Goal: Transaction & Acquisition: Book appointment/travel/reservation

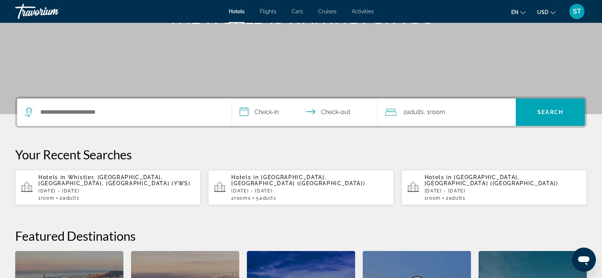
click at [73, 106] on div "Search widget" at bounding box center [124, 111] width 199 height 27
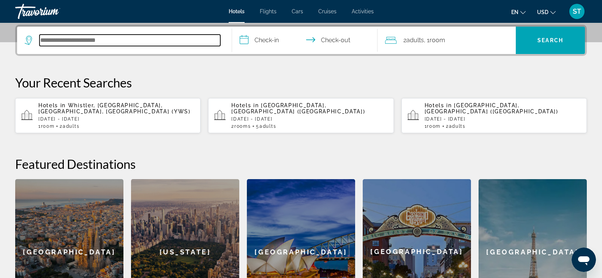
click at [78, 40] on input "Search hotel destination" at bounding box center [130, 40] width 181 height 11
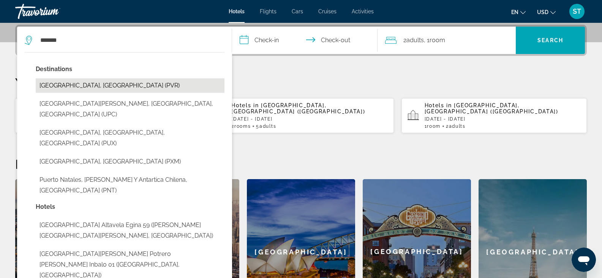
click at [88, 84] on button "[GEOGRAPHIC_DATA], [GEOGRAPHIC_DATA] (PVR)" at bounding box center [130, 85] width 189 height 14
type input "**********"
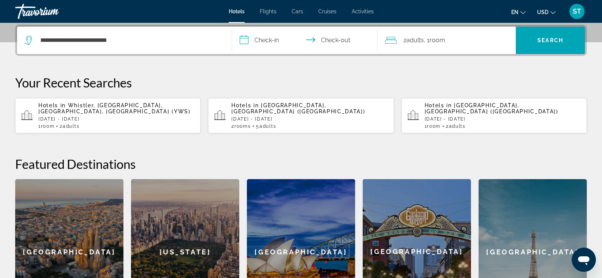
click at [260, 36] on input "**********" at bounding box center [306, 42] width 149 height 30
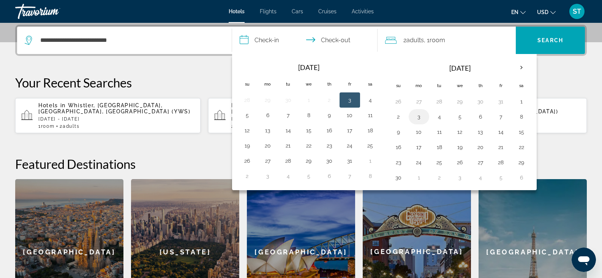
click at [417, 117] on button "3" at bounding box center [419, 116] width 12 height 11
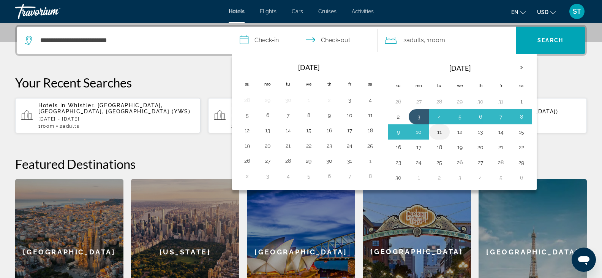
click at [441, 131] on button "11" at bounding box center [439, 132] width 12 height 11
type input "**********"
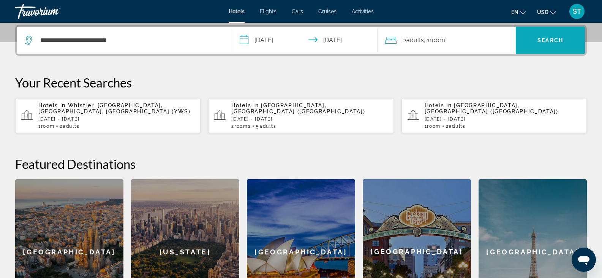
click at [547, 40] on span "Search" at bounding box center [551, 40] width 26 height 6
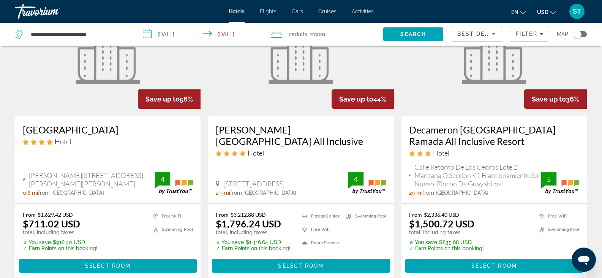
scroll to position [370, 0]
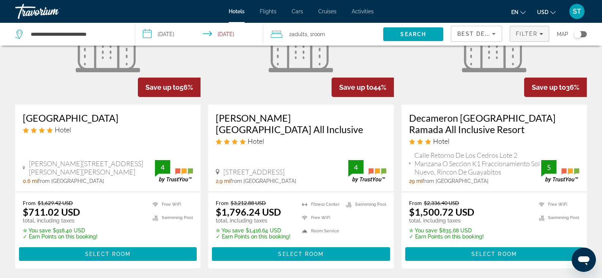
click at [527, 35] on span "Filter" at bounding box center [527, 34] width 22 height 6
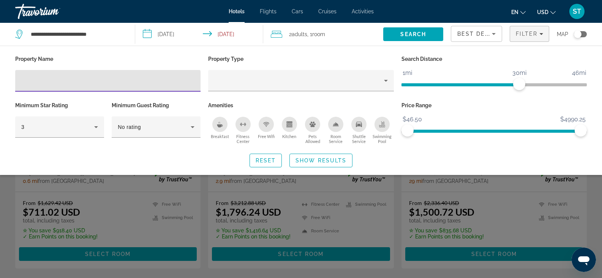
click at [103, 81] on input "Hotel Filters" at bounding box center [107, 80] width 173 height 9
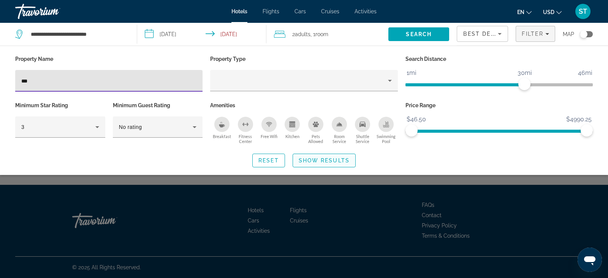
type input "***"
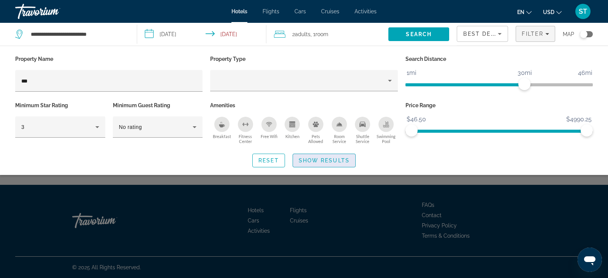
click at [327, 162] on span "Show Results" at bounding box center [324, 160] width 51 height 6
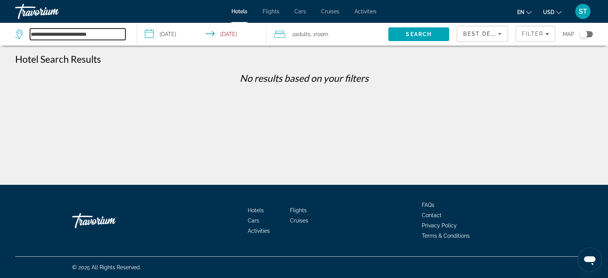
drag, startPoint x: 102, startPoint y: 33, endPoint x: -1, endPoint y: 35, distance: 103.0
click at [0, 35] on html "**********" at bounding box center [304, 139] width 608 height 278
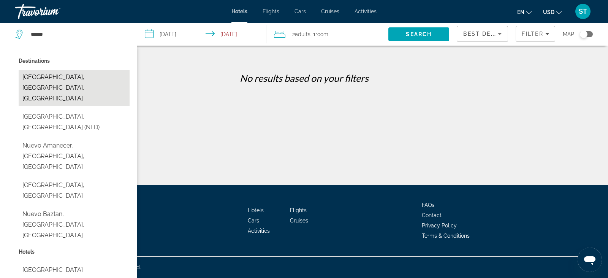
click at [91, 72] on button "[GEOGRAPHIC_DATA], [GEOGRAPHIC_DATA], [GEOGRAPHIC_DATA]" at bounding box center [74, 88] width 111 height 36
type input "**********"
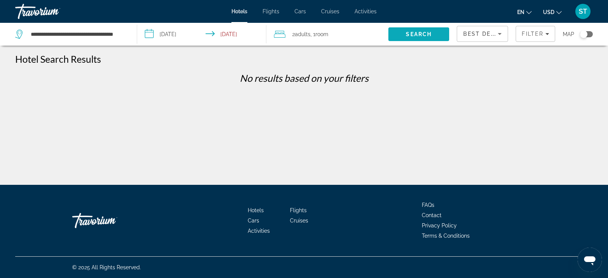
click at [409, 33] on span "Search" at bounding box center [419, 34] width 26 height 6
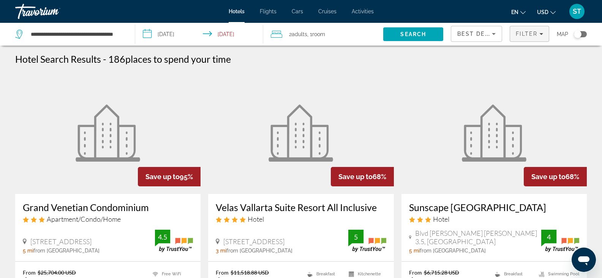
click at [527, 32] on span "Filter" at bounding box center [527, 34] width 22 height 6
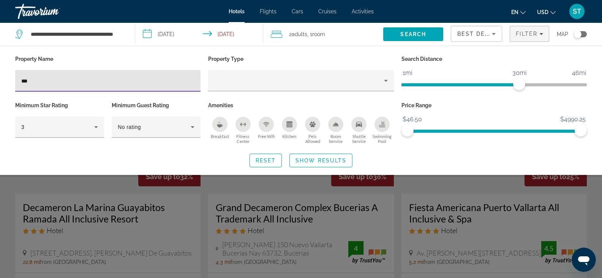
type input "***"
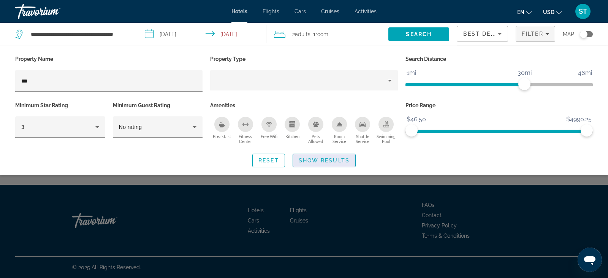
click at [318, 157] on span "Show Results" at bounding box center [324, 160] width 51 height 6
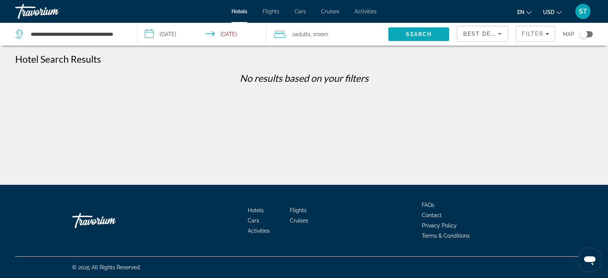
click at [426, 34] on span "Search" at bounding box center [419, 34] width 26 height 6
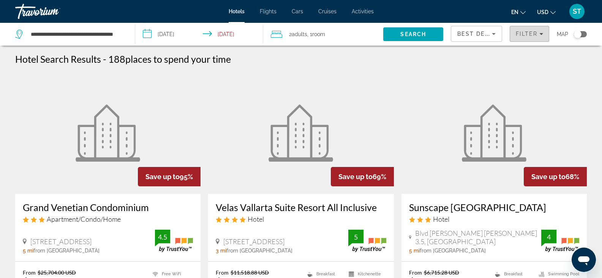
click at [533, 37] on span "Filters" at bounding box center [529, 34] width 39 height 18
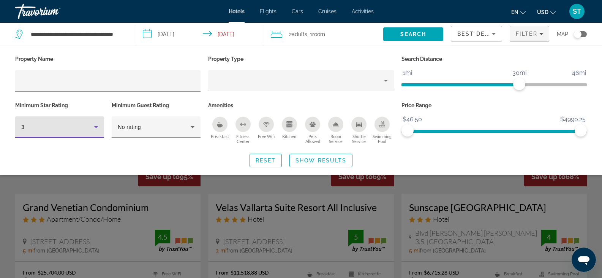
click at [79, 126] on div "3" at bounding box center [57, 126] width 73 height 9
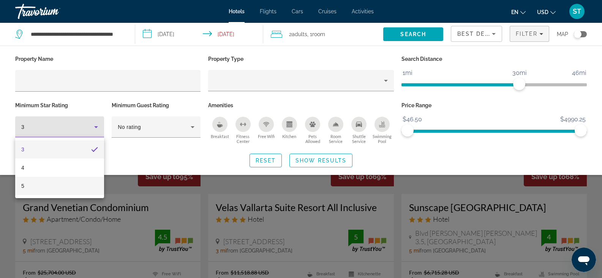
click at [69, 186] on mat-option "5" at bounding box center [59, 186] width 89 height 18
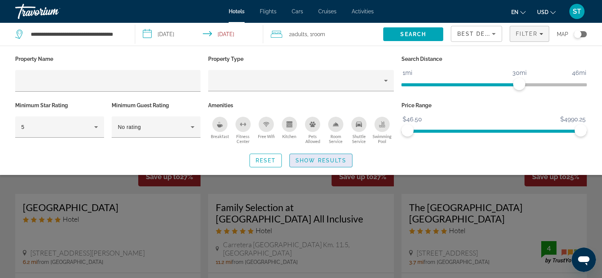
click at [331, 163] on span "Search widget" at bounding box center [321, 160] width 62 height 18
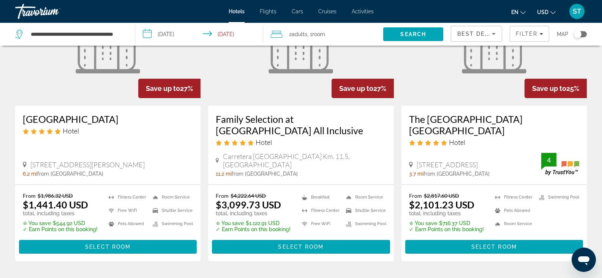
scroll to position [76, 0]
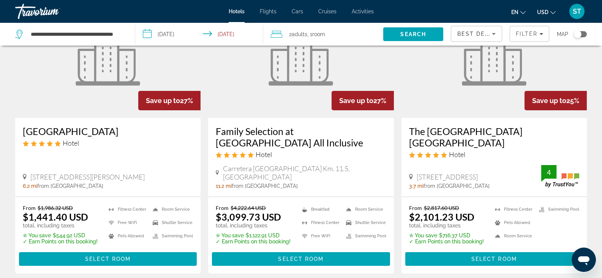
click at [46, 133] on h3 "[GEOGRAPHIC_DATA]" at bounding box center [108, 130] width 170 height 11
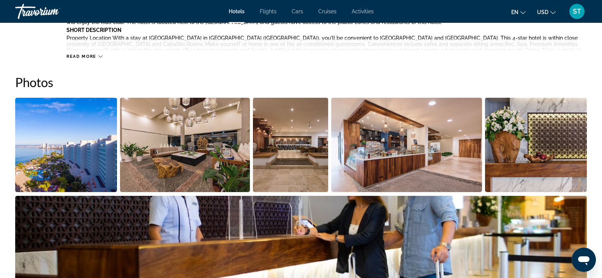
scroll to position [418, 0]
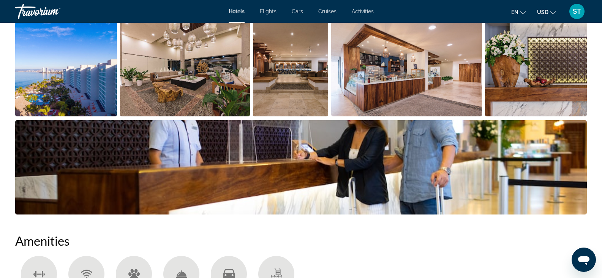
click at [73, 77] on img "Open full-screen image slider" at bounding box center [66, 69] width 102 height 94
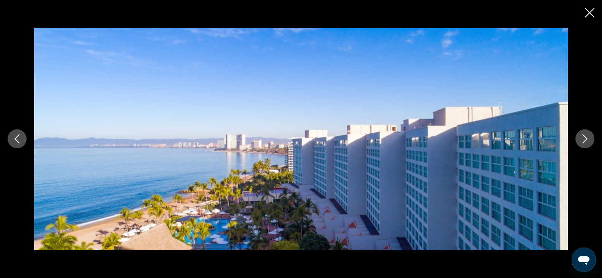
click at [583, 142] on icon "Next image" at bounding box center [585, 138] width 9 height 9
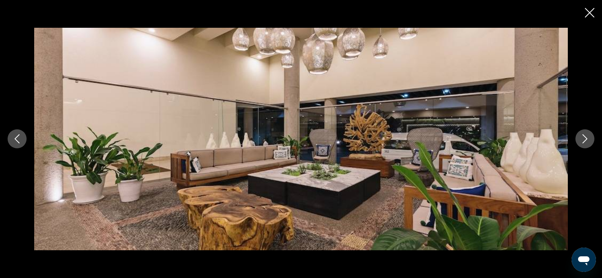
click at [583, 142] on icon "Next image" at bounding box center [585, 138] width 9 height 9
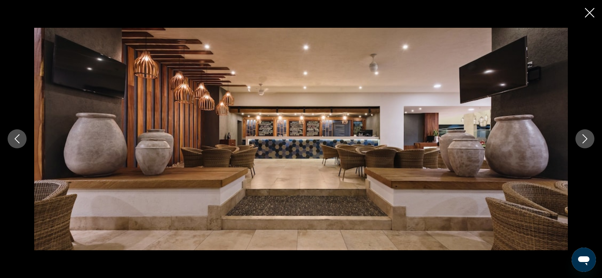
click at [583, 142] on icon "Next image" at bounding box center [585, 138] width 9 height 9
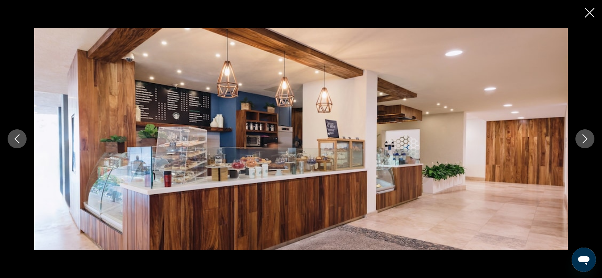
click at [583, 142] on icon "Next image" at bounding box center [585, 138] width 9 height 9
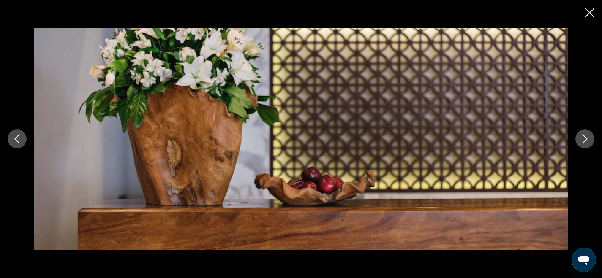
click at [583, 142] on icon "Next image" at bounding box center [585, 138] width 9 height 9
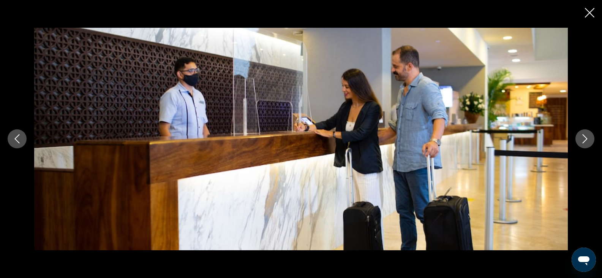
click at [583, 142] on icon "Next image" at bounding box center [585, 138] width 9 height 9
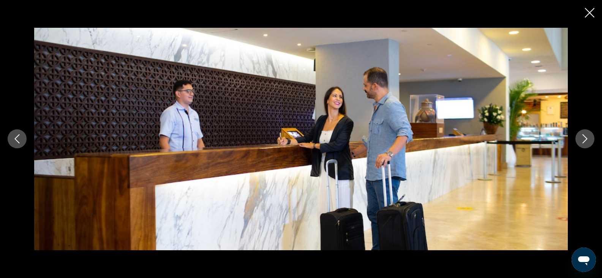
click at [583, 138] on icon "Next image" at bounding box center [585, 138] width 9 height 9
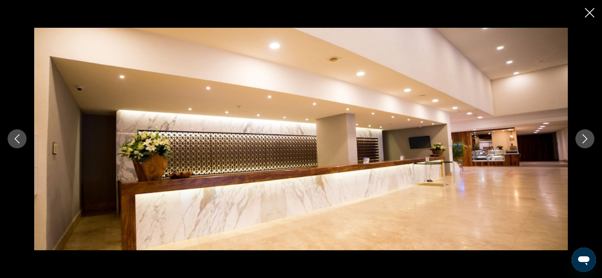
click at [583, 138] on icon "Next image" at bounding box center [585, 138] width 9 height 9
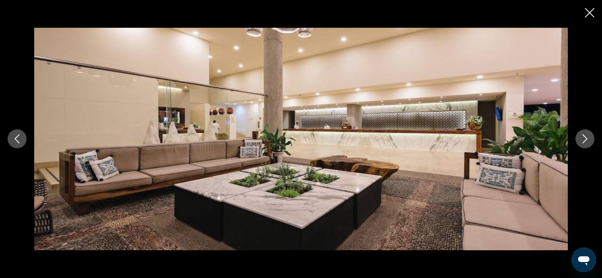
click at [588, 10] on icon "Close slideshow" at bounding box center [589, 12] width 9 height 9
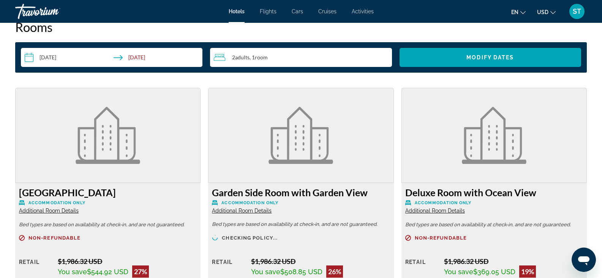
scroll to position [1102, 0]
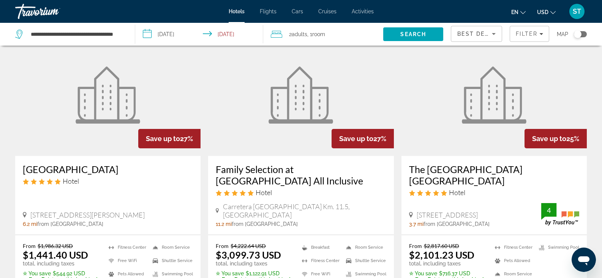
scroll to position [76, 0]
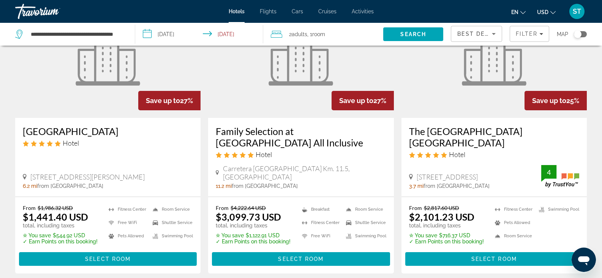
click at [312, 137] on h3 "Family Selection at [GEOGRAPHIC_DATA] All Inclusive" at bounding box center [301, 136] width 170 height 23
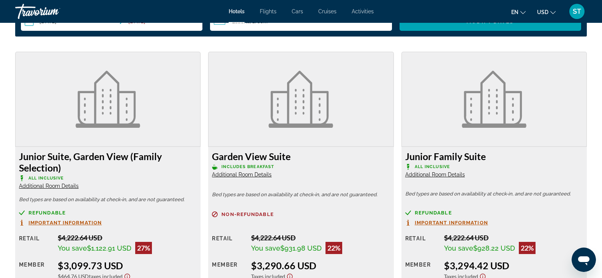
scroll to position [1026, 0]
